Goal: Information Seeking & Learning: Learn about a topic

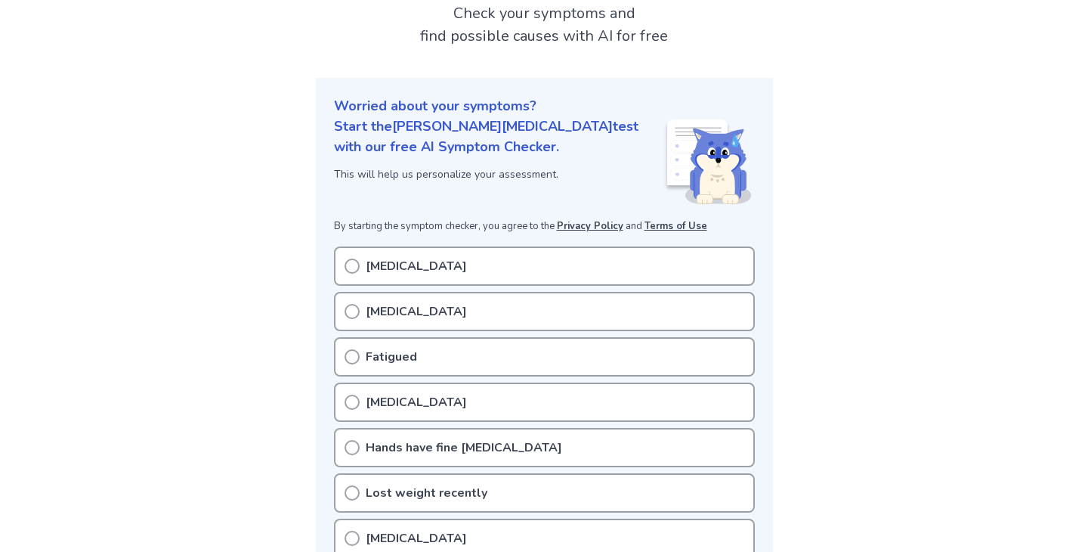
scroll to position [100, 0]
click at [342, 360] on div "Fatigued" at bounding box center [544, 355] width 421 height 39
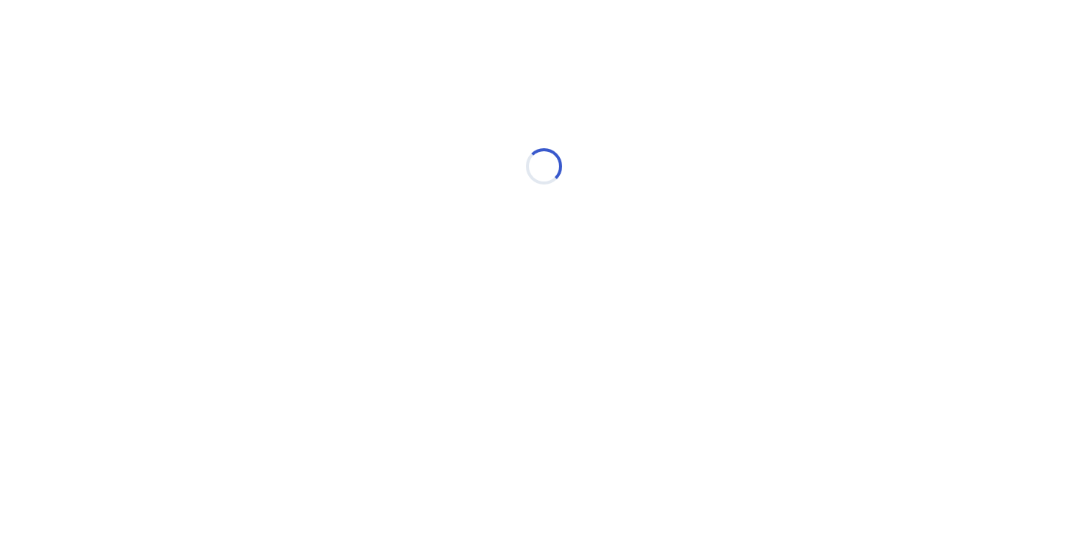
click at [348, 317] on html "Loading..." at bounding box center [544, 158] width 1088 height 317
